Goal: Task Accomplishment & Management: Manage account settings

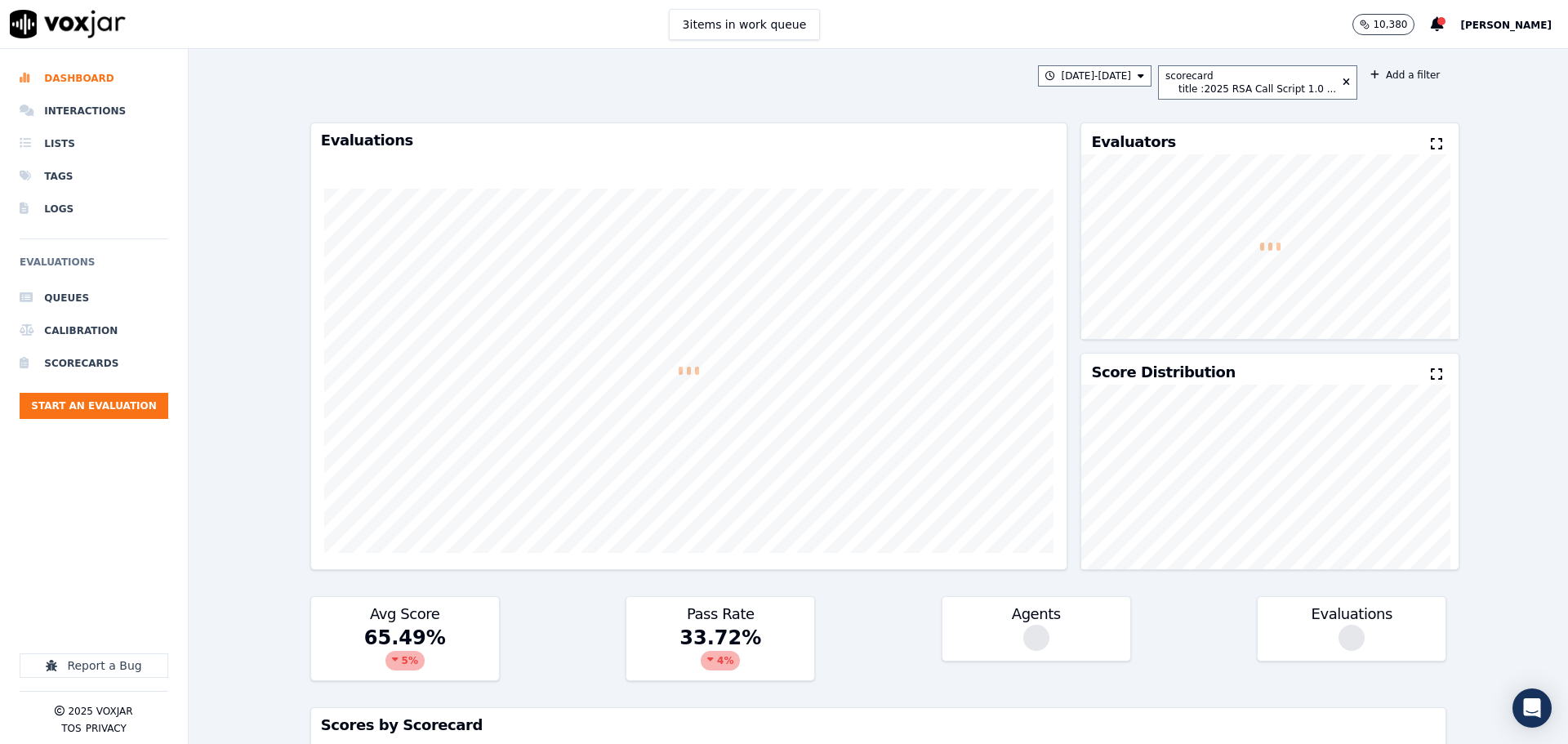
scroll to position [539, 0]
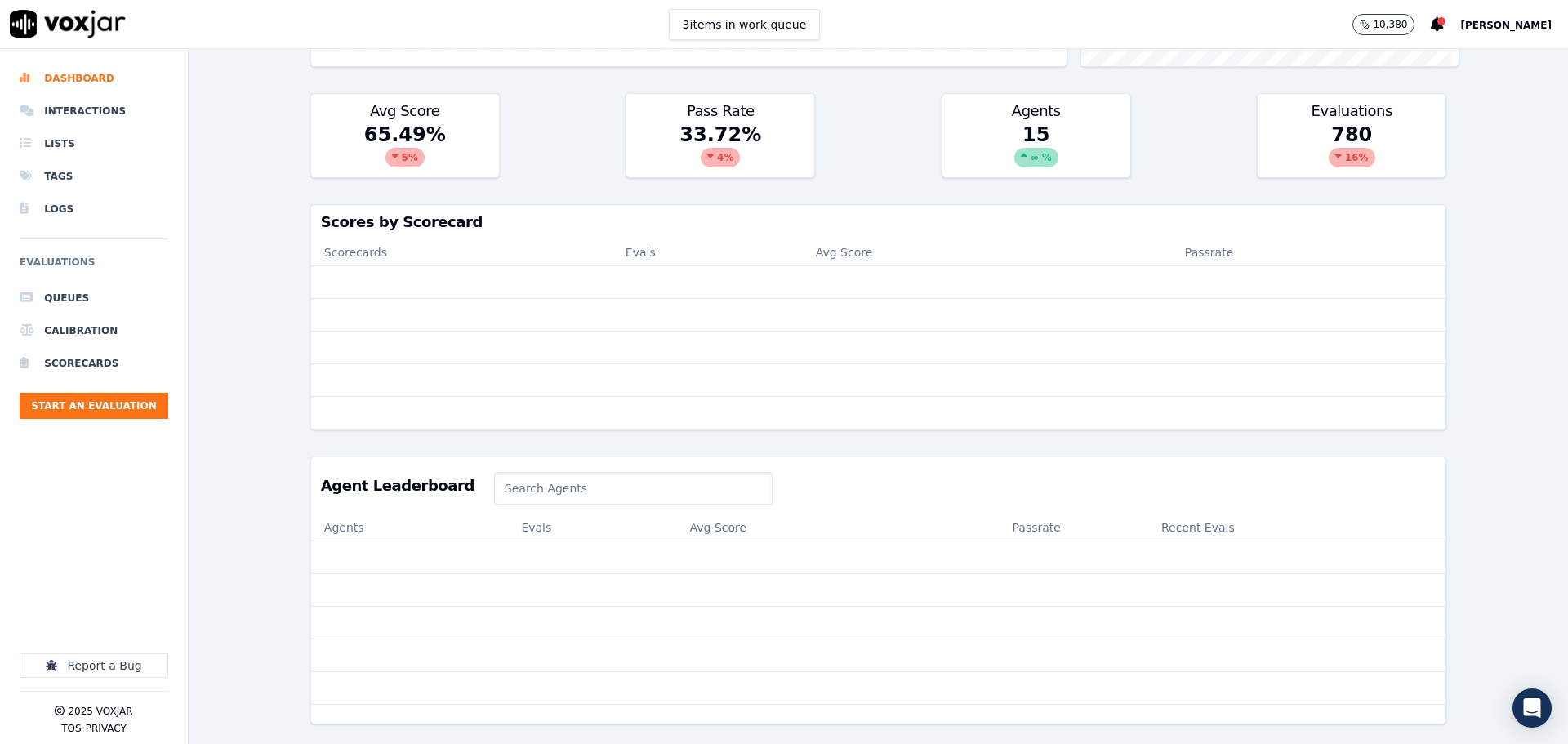
click at [1478, 12] on div "10,380 [PERSON_NAME]" at bounding box center [1460, 24] width 216 height 49
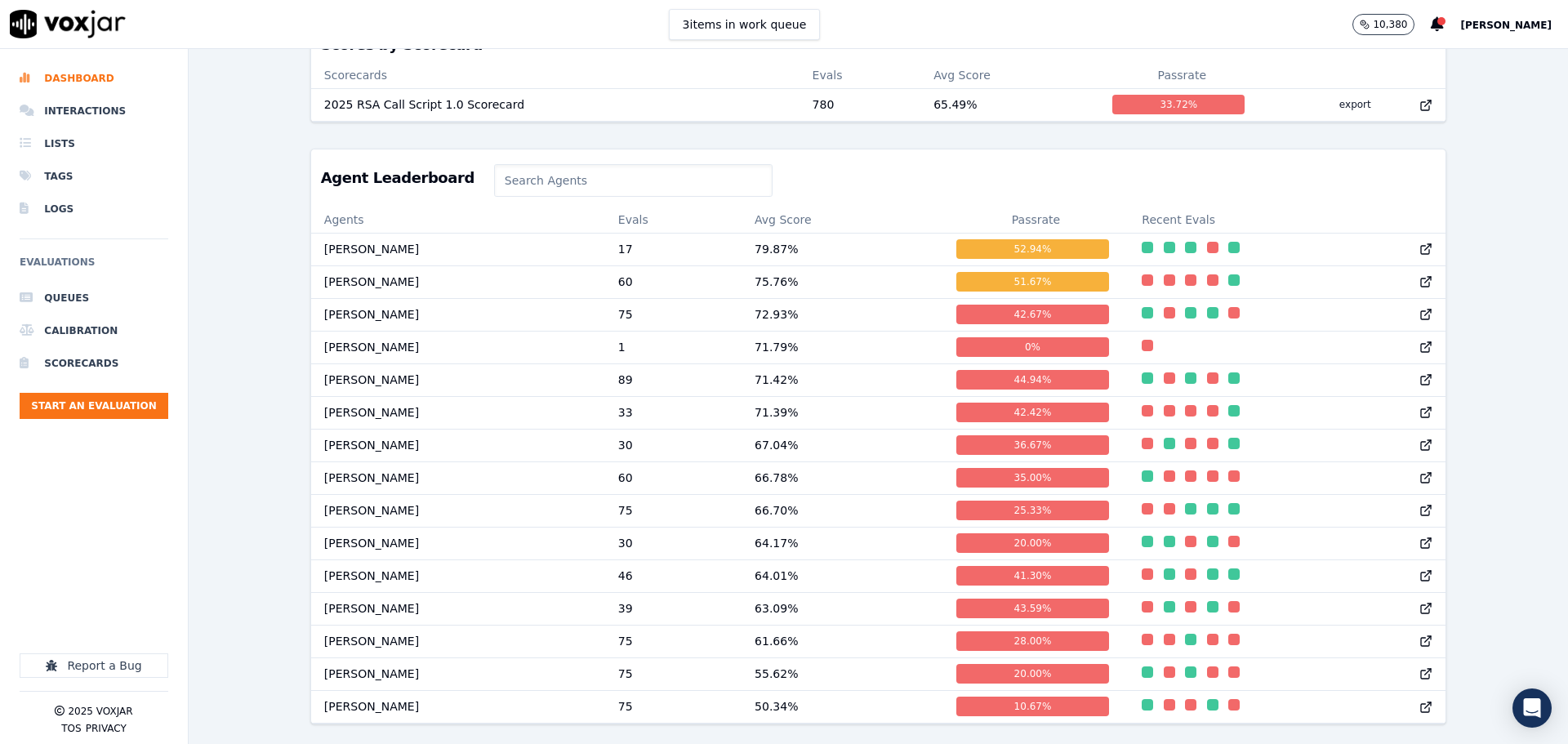
scroll to position [729, 0]
click at [1502, 20] on span "[PERSON_NAME]" at bounding box center [1506, 26] width 91 height 11
click at [1434, 143] on div "Log out" at bounding box center [1470, 140] width 175 height 26
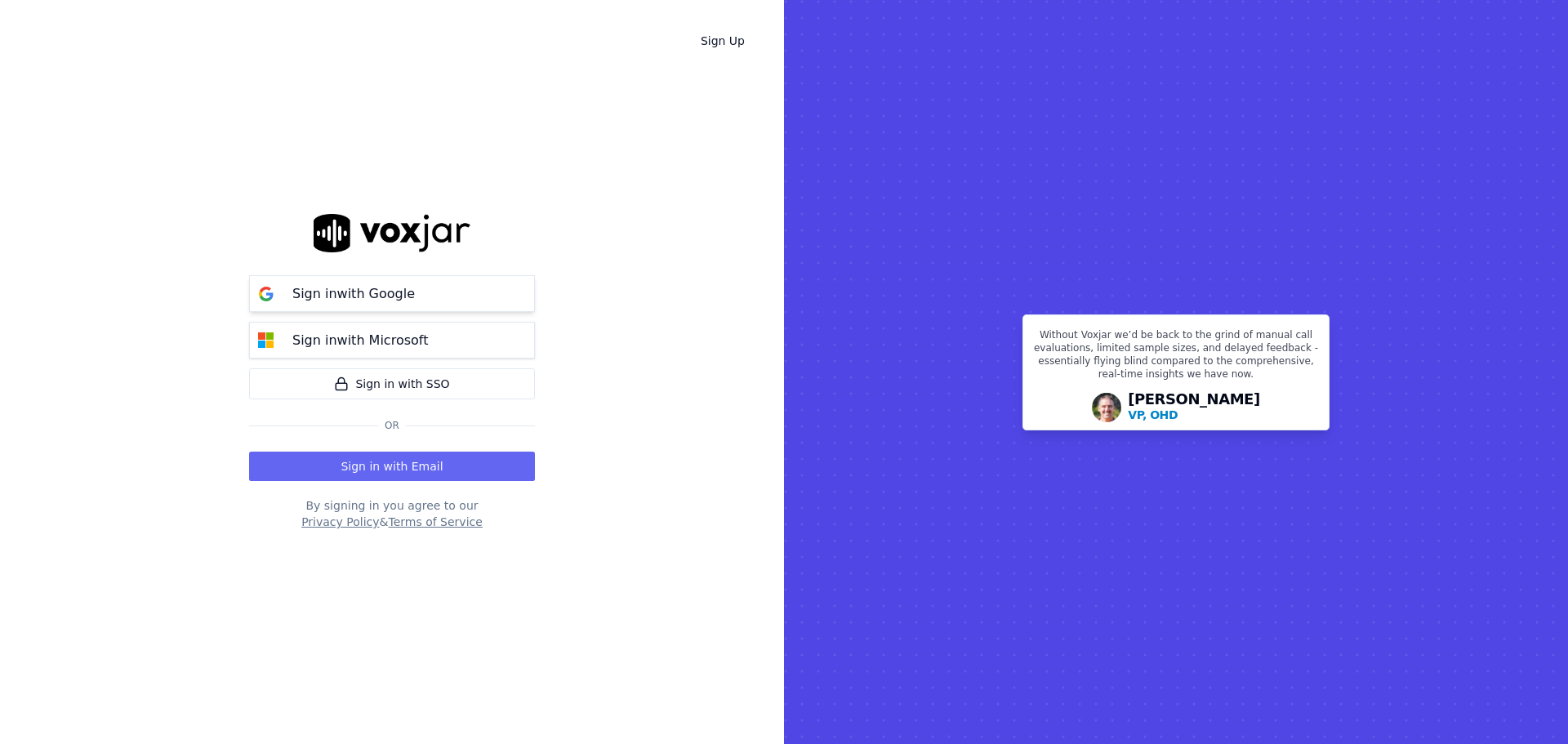
click at [286, 306] on button "Sign in with Google" at bounding box center [392, 293] width 285 height 37
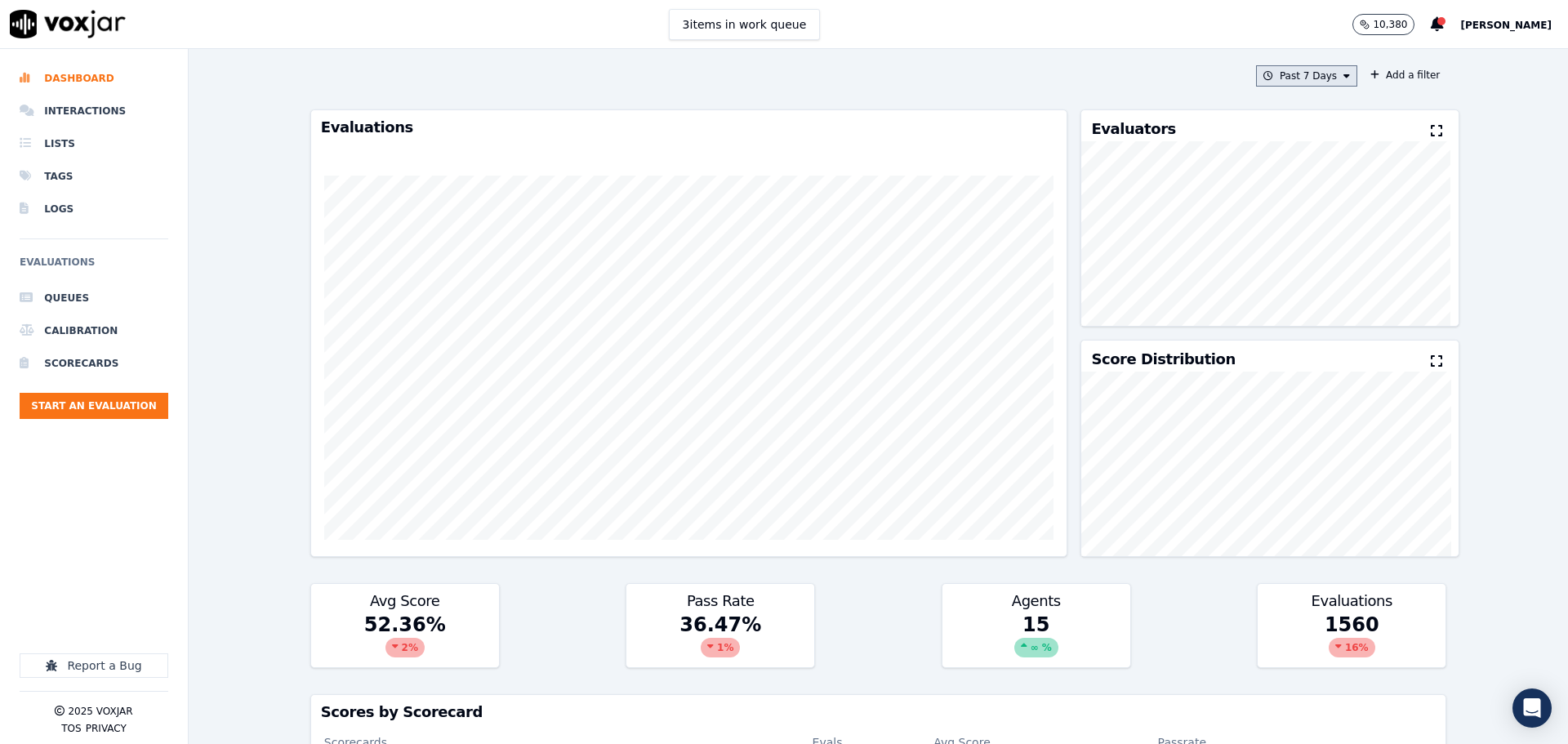
click at [1285, 77] on button "Past 7 Days" at bounding box center [1306, 76] width 101 height 21
click at [1283, 205] on div "This Month" at bounding box center [1309, 205] width 54 height 13
click at [1318, 277] on button "Add" at bounding box center [1332, 263] width 31 height 26
click at [1387, 73] on button "Add a filter" at bounding box center [1404, 75] width 83 height 20
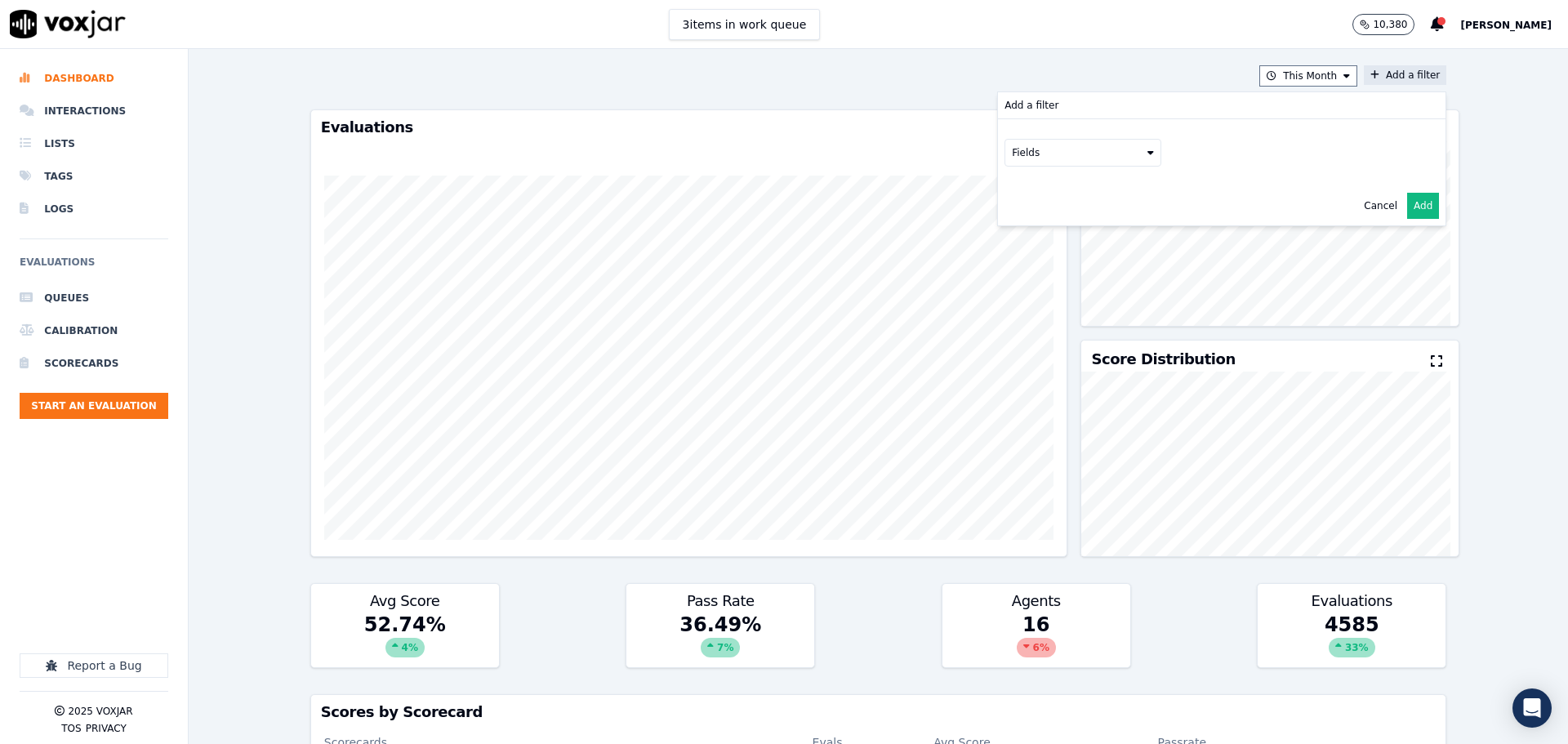
click at [1069, 155] on button "Fields" at bounding box center [1083, 152] width 157 height 28
click at [1032, 311] on div "scorecard" at bounding box center [1056, 318] width 49 height 13
click at [1094, 195] on button "Fields" at bounding box center [1102, 186] width 157 height 28
click at [1073, 224] on label "title" at bounding box center [1103, 214] width 148 height 20
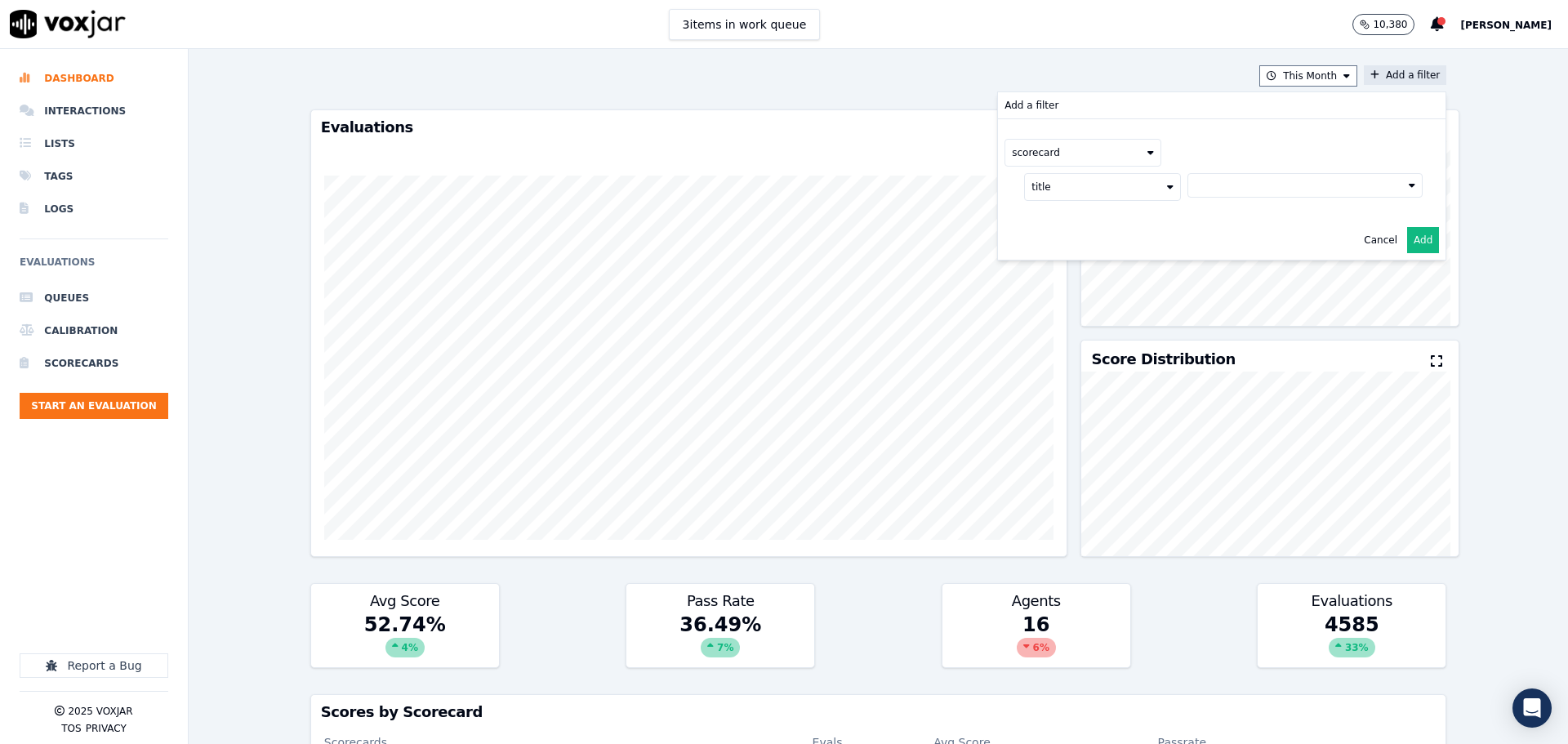
click at [1215, 189] on button at bounding box center [1304, 186] width 235 height 25
click at [1221, 241] on div "2025 RSA Call Script 1.0 Scorecard" at bounding box center [1304, 243] width 171 height 13
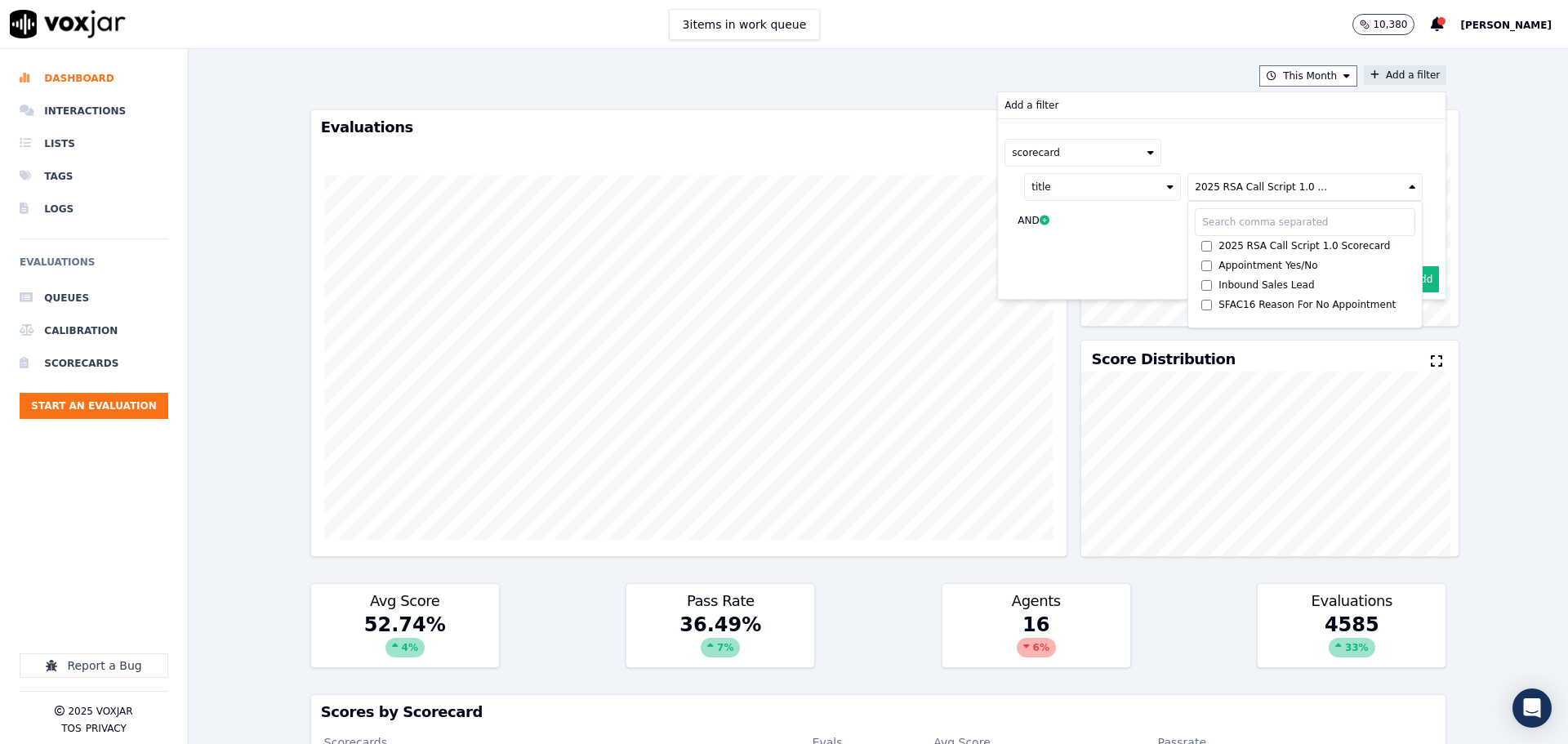
click at [1414, 275] on button "Add" at bounding box center [1422, 279] width 31 height 26
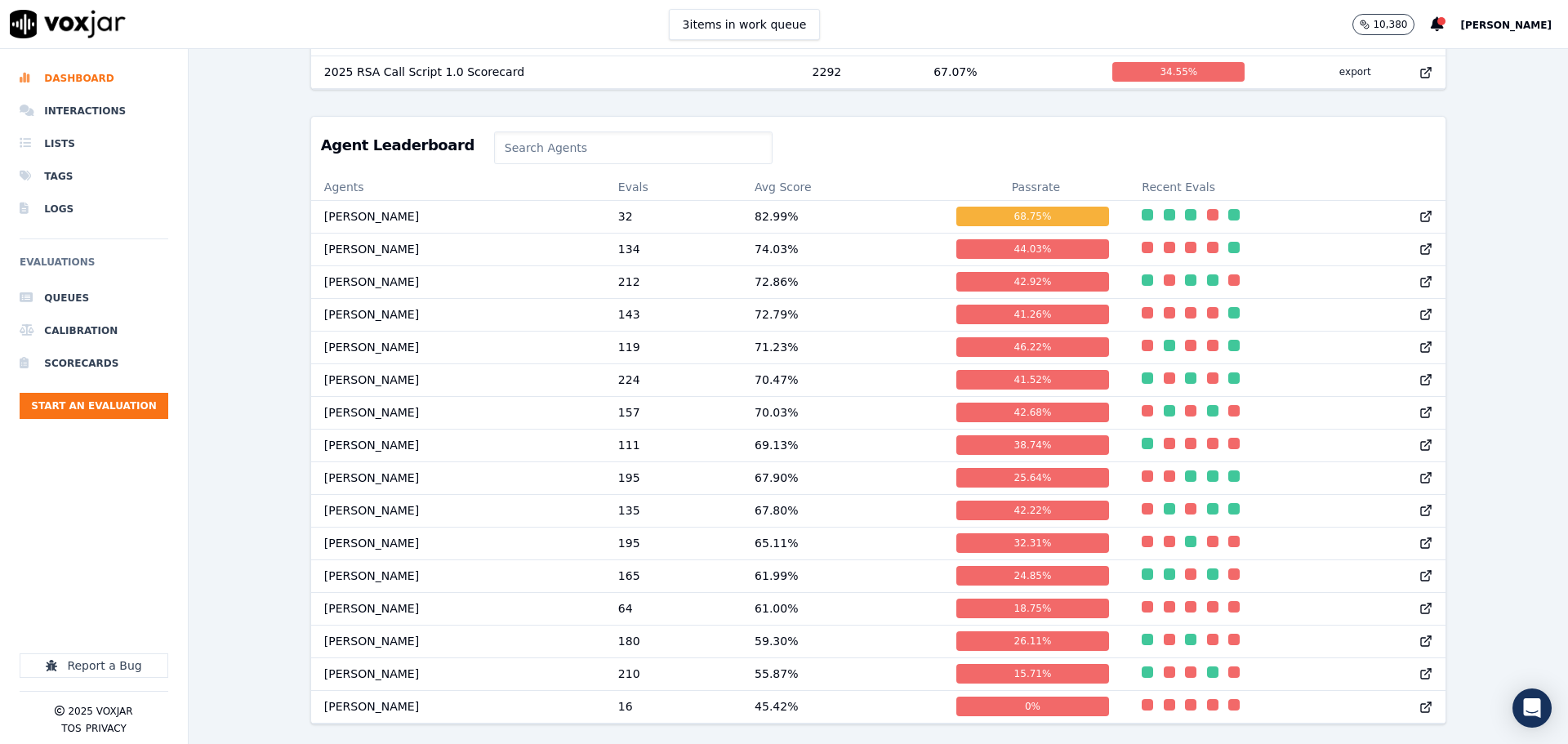
scroll to position [762, 0]
